Goal: Check status

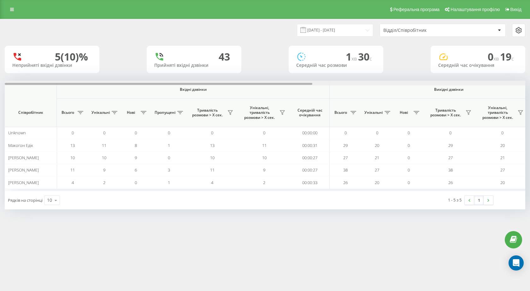
click at [330, 84] on div at bounding box center [265, 83] width 521 height 5
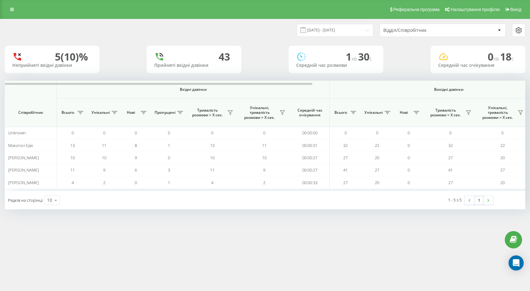
click at [355, 80] on div "[DATE] - [DATE] Відділ/Співробітник 5 (10)% Неприйняті вхідні дзвінки [GEOGRAPH…" at bounding box center [265, 114] width 521 height 190
drag, startPoint x: 355, startPoint y: 80, endPoint x: 359, endPoint y: 85, distance: 6.4
click at [356, 81] on div "[DATE] - [DATE] Відділ/Співробітник 5 (10)% Неприйняті вхідні дзвінки [GEOGRAPH…" at bounding box center [265, 114] width 521 height 190
